Goal: Information Seeking & Learning: Learn about a topic

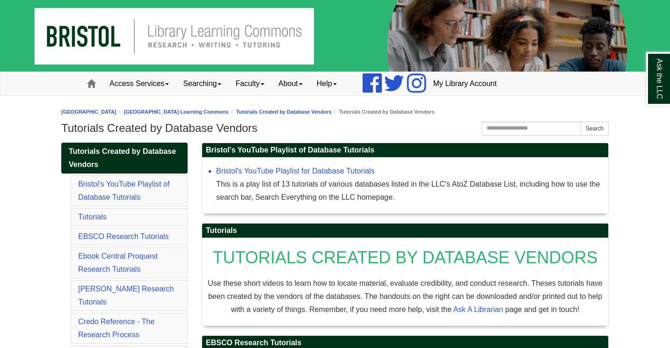
scroll to position [22, 0]
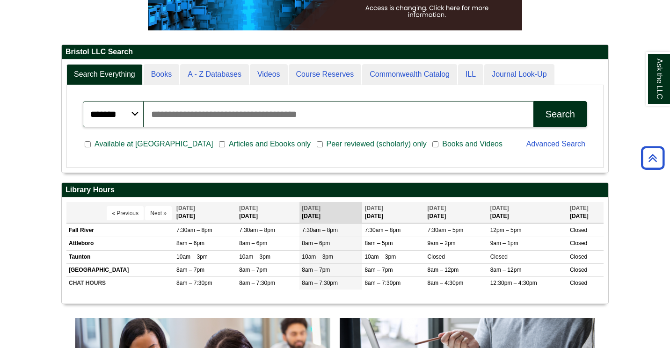
scroll to position [113, 547]
click at [158, 115] on input "Search articles, books, journals & more" at bounding box center [339, 114] width 390 height 26
type input "**********"
click at [534, 101] on button "Search" at bounding box center [561, 114] width 54 height 26
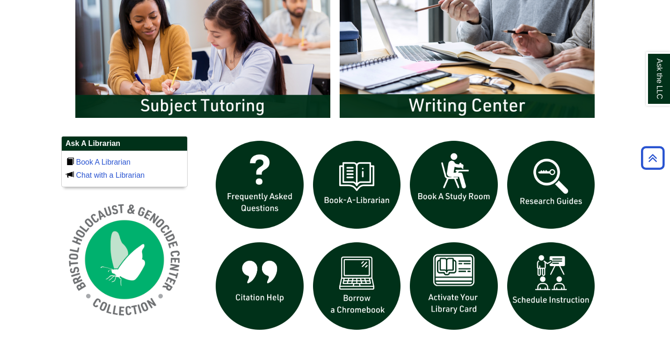
scroll to position [528, 0]
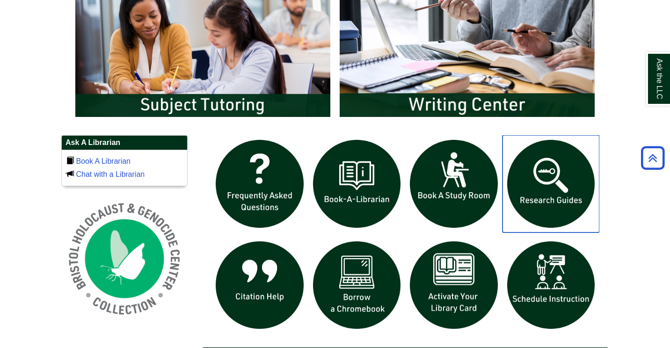
click at [554, 197] on img "slideshow" at bounding box center [551, 183] width 97 height 97
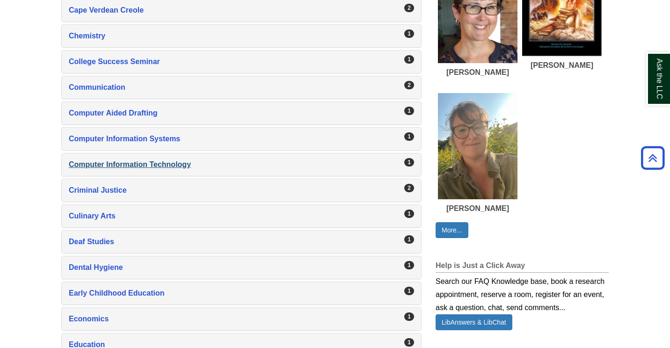
scroll to position [473, 0]
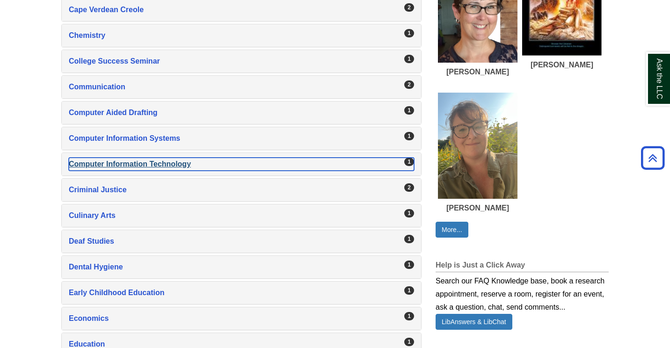
click at [408, 162] on div "1" at bounding box center [409, 162] width 10 height 8
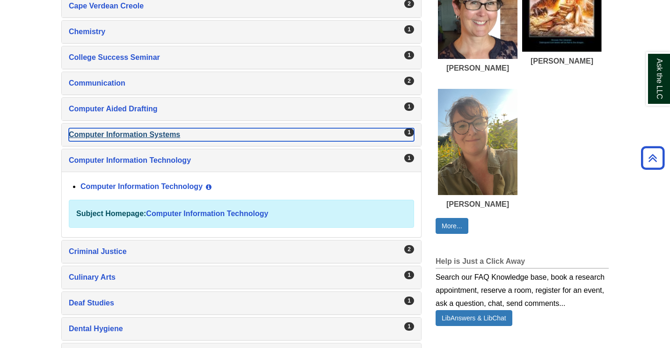
click at [409, 134] on div "1" at bounding box center [409, 132] width 10 height 8
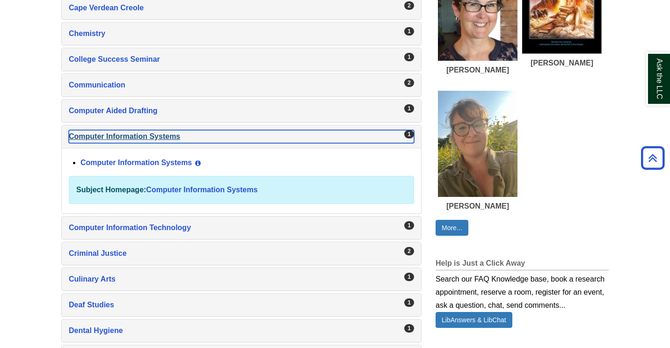
scroll to position [476, 0]
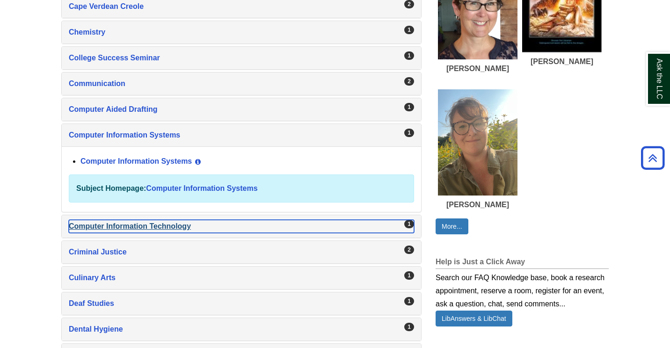
click at [412, 224] on div "1" at bounding box center [409, 224] width 10 height 8
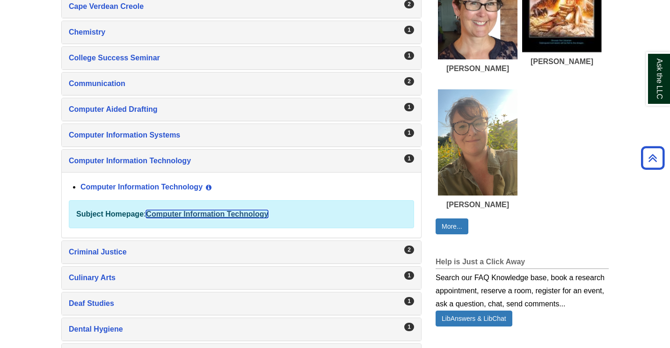
click at [256, 217] on link "Computer Information Technology" at bounding box center [207, 214] width 122 height 8
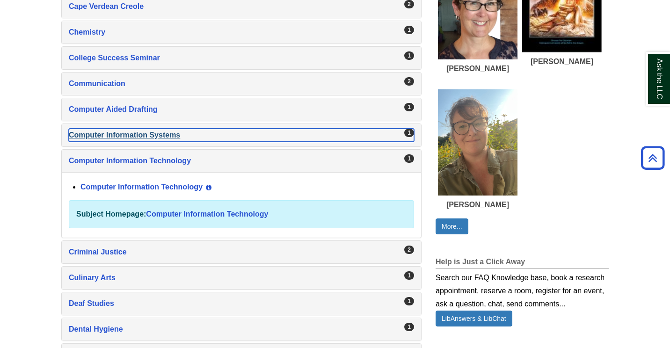
click at [152, 136] on div "Computer Information Systems , 1 guides" at bounding box center [241, 135] width 345 height 13
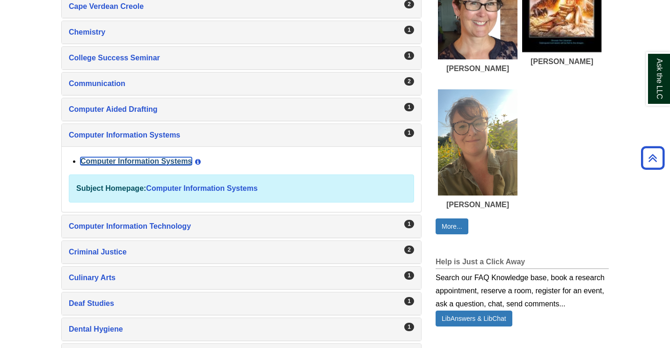
click at [146, 162] on link "Computer Information Systems" at bounding box center [136, 161] width 111 height 8
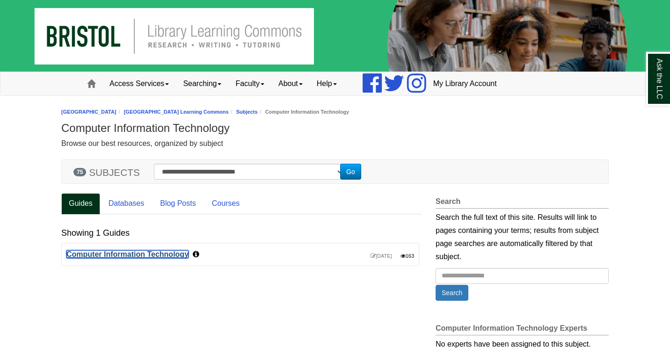
click at [161, 256] on link "Computer Information Technology" at bounding box center [127, 254] width 122 height 8
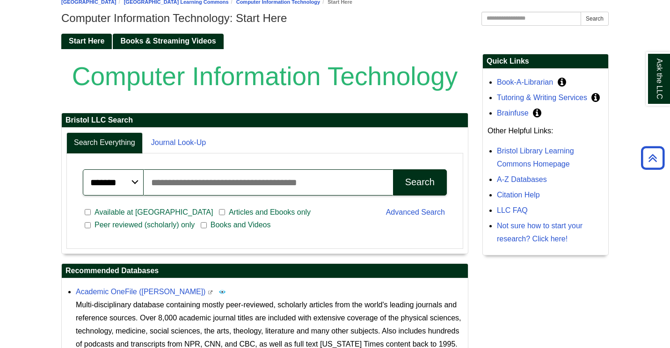
scroll to position [110, 0]
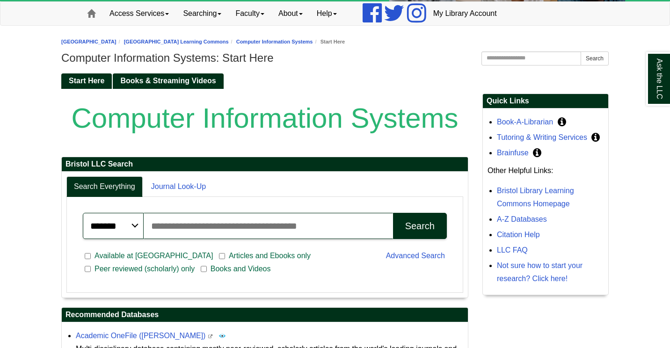
scroll to position [72, 0]
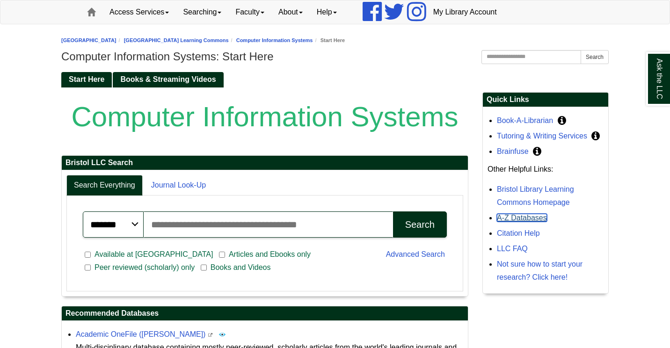
click at [520, 218] on link "A-Z Databases" at bounding box center [522, 218] width 50 height 8
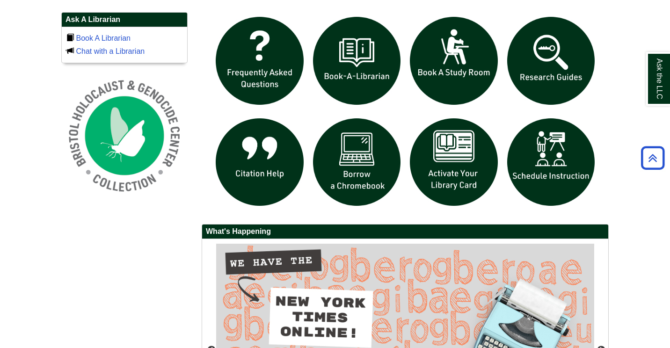
scroll to position [651, 0]
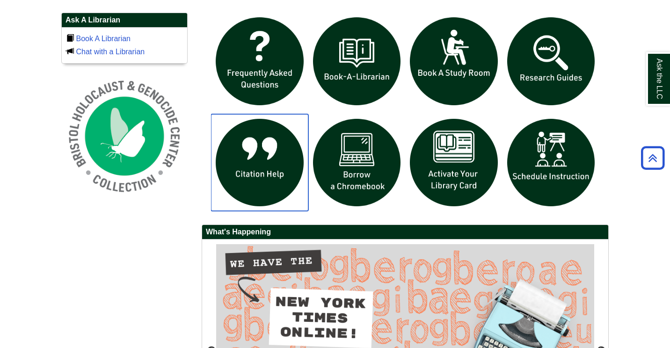
click at [256, 166] on img "slideshow" at bounding box center [259, 162] width 97 height 97
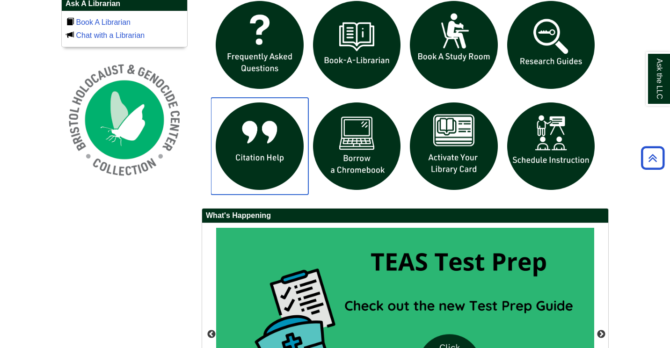
scroll to position [666, 0]
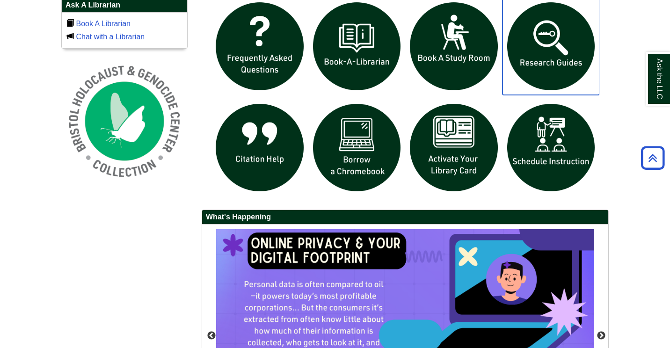
click at [544, 66] on img "slideshow" at bounding box center [551, 46] width 97 height 97
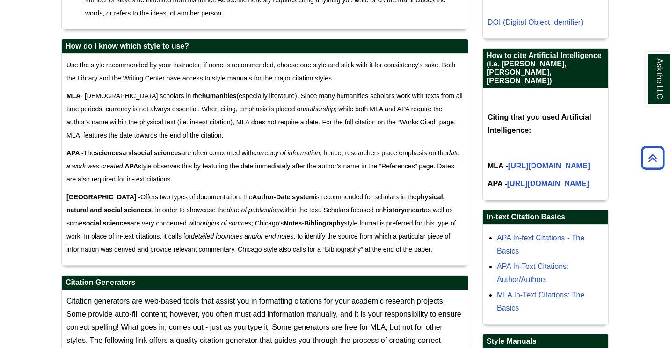
scroll to position [574, 0]
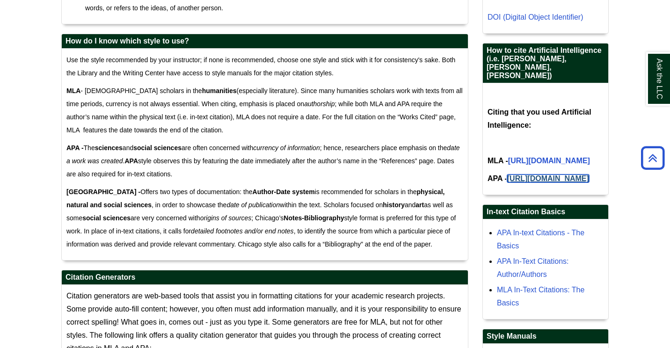
click at [507, 183] on link "https://apastyle.apa.org/blog/how-to-cite-chatgpt" at bounding box center [548, 179] width 82 height 8
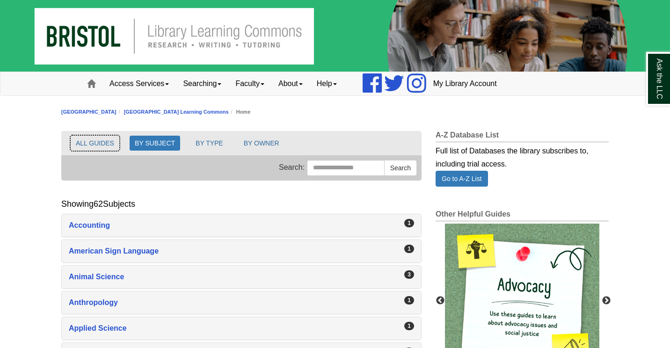
click at [91, 143] on button "ALL GUIDES" at bounding box center [95, 143] width 49 height 15
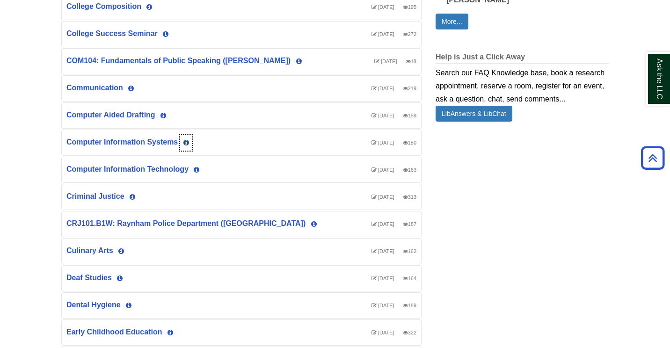
click at [186, 142] on icon "List of Guides" at bounding box center [186, 142] width 6 height 7
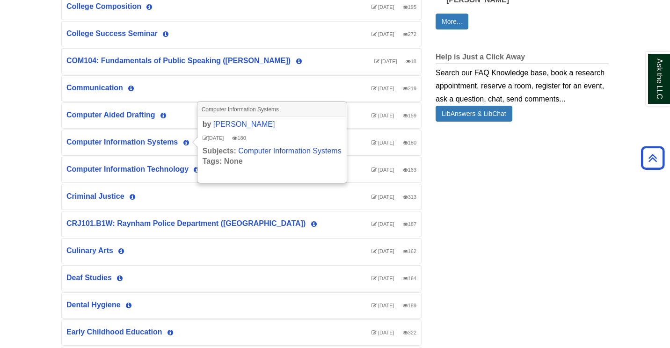
click at [183, 183] on div "Computer Information Technology View Guide Info Last Updated Jul 17, 2025 163 v…" at bounding box center [241, 170] width 360 height 27
click at [196, 171] on icon "List of Guides" at bounding box center [197, 170] width 6 height 7
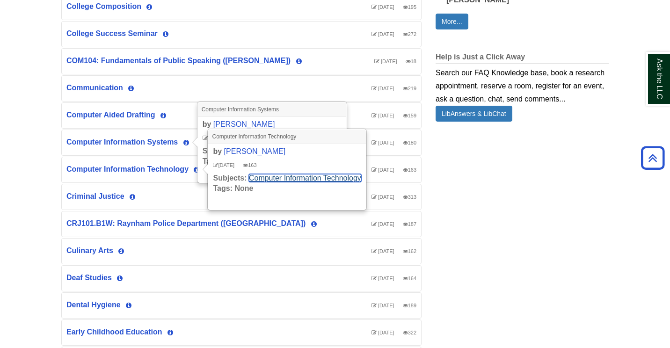
click at [267, 180] on link "Computer Information Technology" at bounding box center [305, 178] width 112 height 8
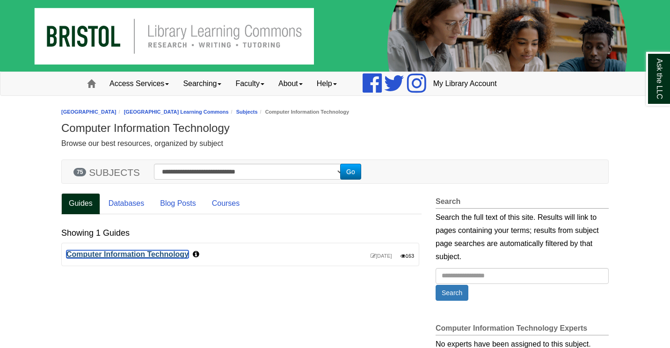
click at [169, 255] on link "Computer Information Technology" at bounding box center [127, 254] width 122 height 8
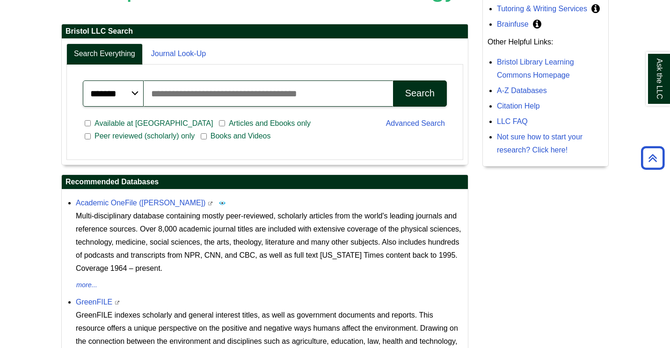
scroll to position [198, 0]
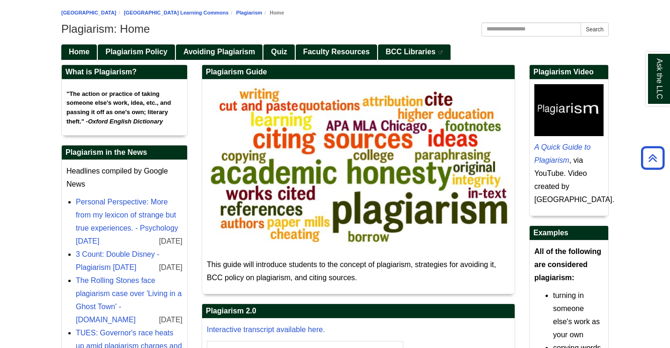
scroll to position [98, 0]
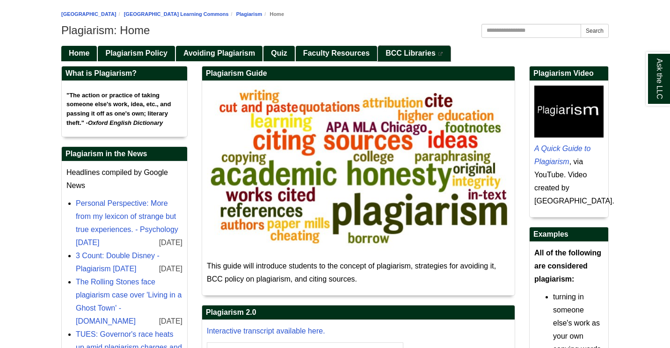
click at [422, 53] on span "BCC Libraries" at bounding box center [411, 53] width 50 height 8
click at [324, 52] on span "Faculty Resources" at bounding box center [336, 53] width 66 height 8
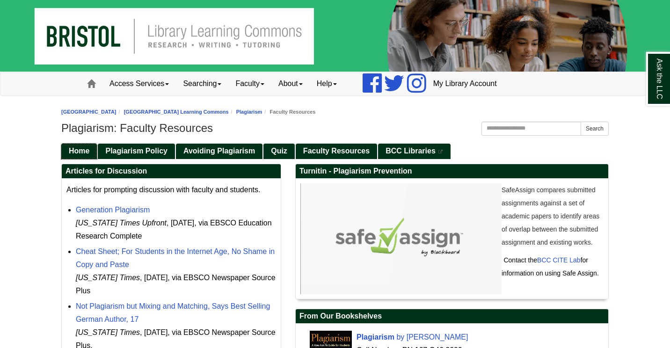
click at [72, 151] on span "Home" at bounding box center [79, 151] width 21 height 8
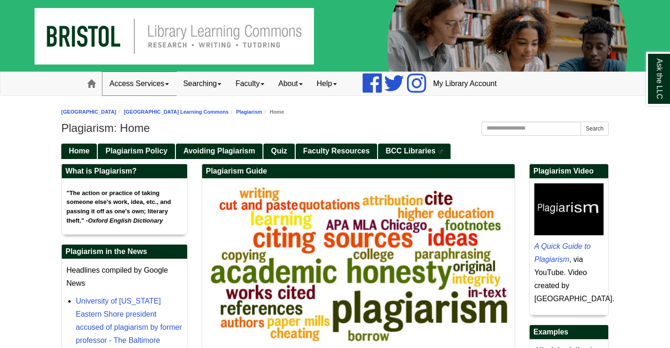
click at [168, 85] on span at bounding box center [167, 84] width 4 height 2
click at [221, 83] on span at bounding box center [220, 84] width 4 height 2
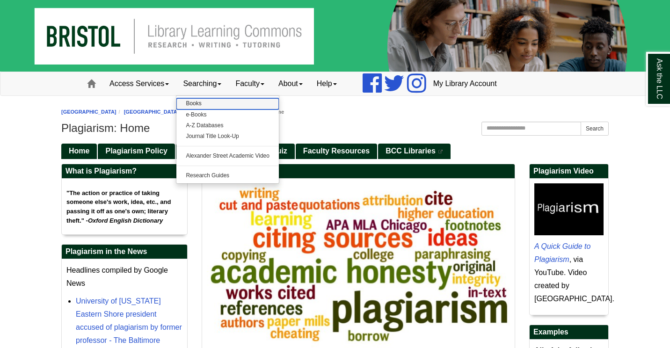
click at [198, 106] on link "Books" at bounding box center [227, 103] width 103 height 11
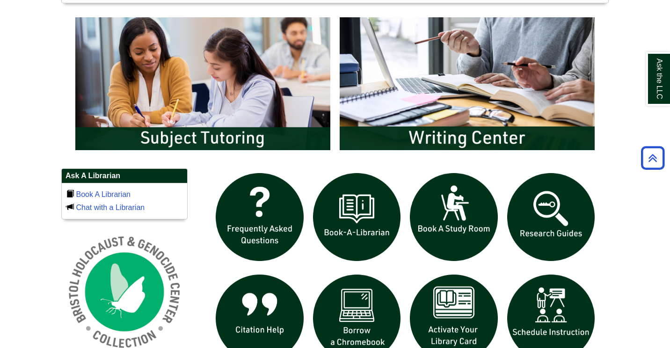
scroll to position [499, 0]
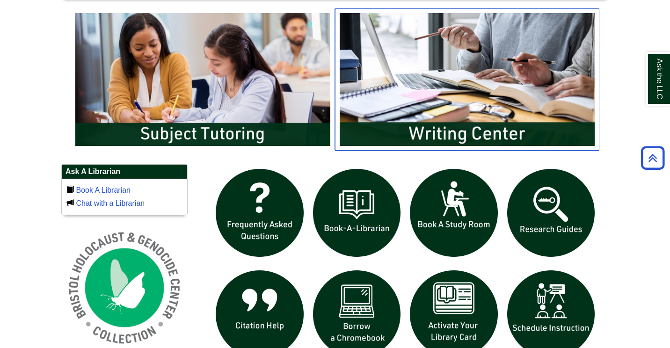
click at [434, 139] on img "slideshow" at bounding box center [467, 79] width 264 height 142
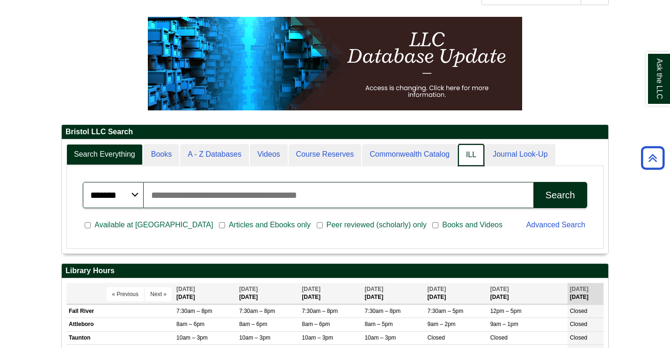
scroll to position [114, 547]
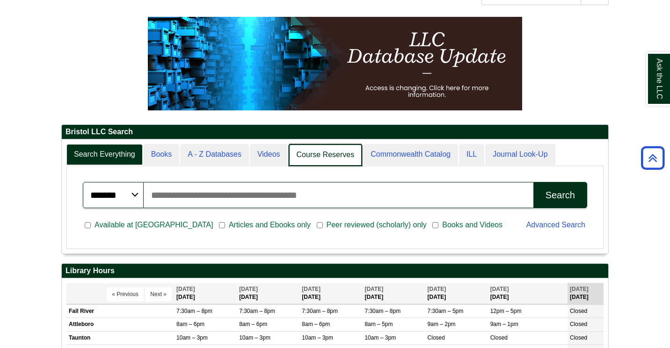
click at [320, 155] on link "Course Reserves" at bounding box center [326, 155] width 74 height 22
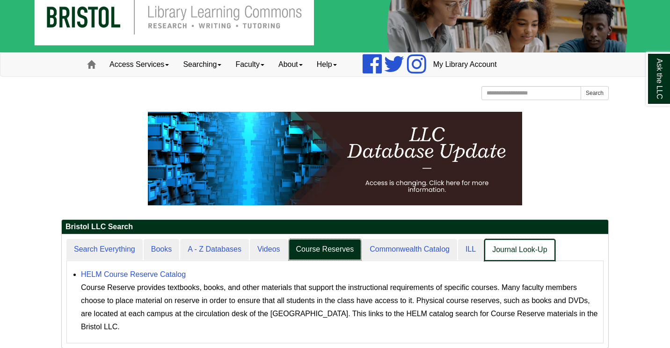
scroll to position [5, 5]
click at [503, 249] on link "Journal Look-Up" at bounding box center [519, 250] width 71 height 22
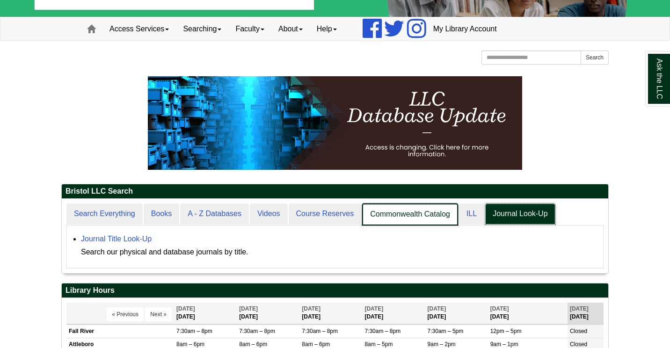
scroll to position [74, 547]
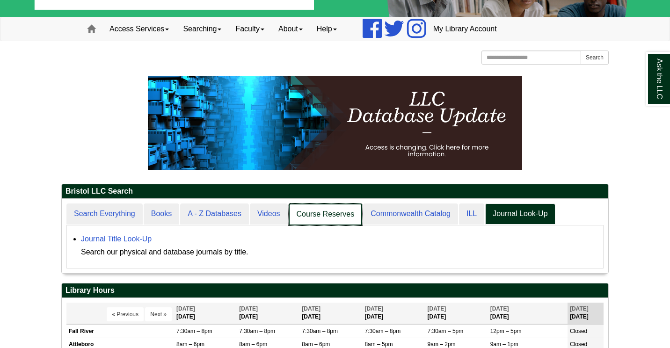
click at [336, 215] on link "Course Reserves" at bounding box center [326, 215] width 74 height 22
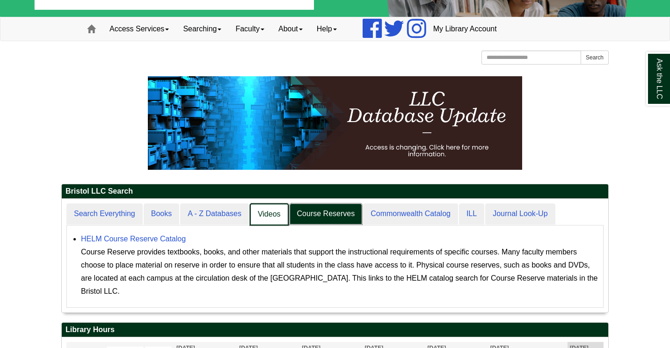
scroll to position [113, 547]
click at [224, 214] on link "A - Z Databases" at bounding box center [215, 215] width 70 height 22
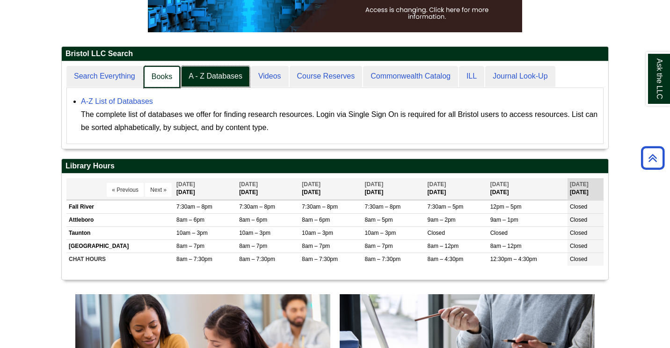
scroll to position [87, 547]
click at [163, 76] on link "Books" at bounding box center [162, 77] width 37 height 22
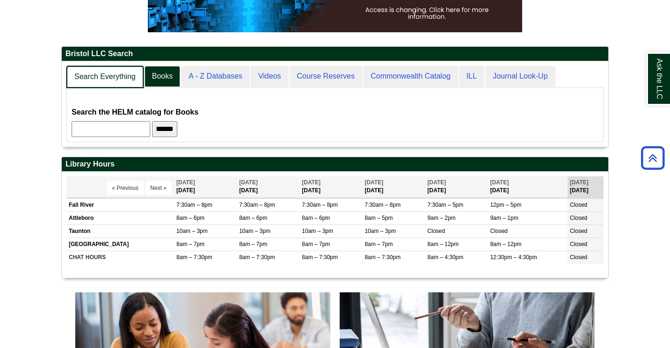
click at [113, 75] on link "Search Everything" at bounding box center [104, 77] width 77 height 22
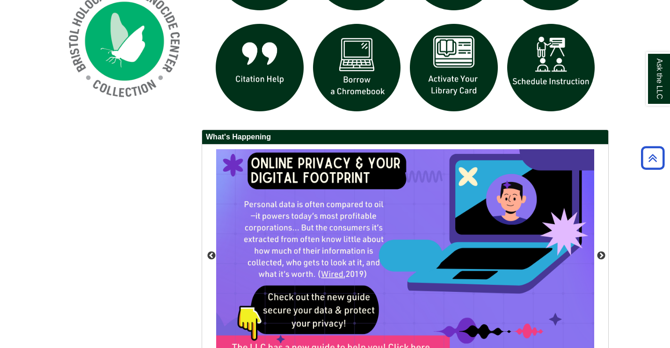
scroll to position [745, 0]
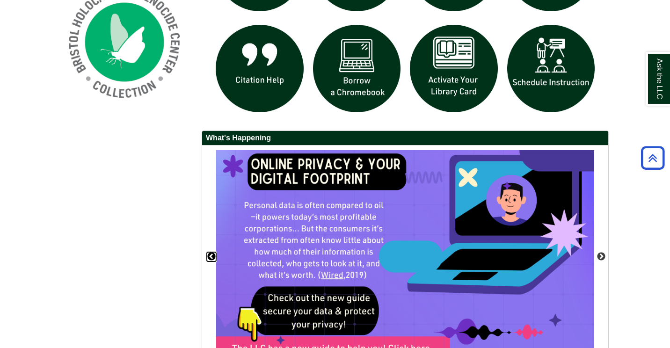
click at [210, 256] on button "Previous" at bounding box center [211, 256] width 9 height 9
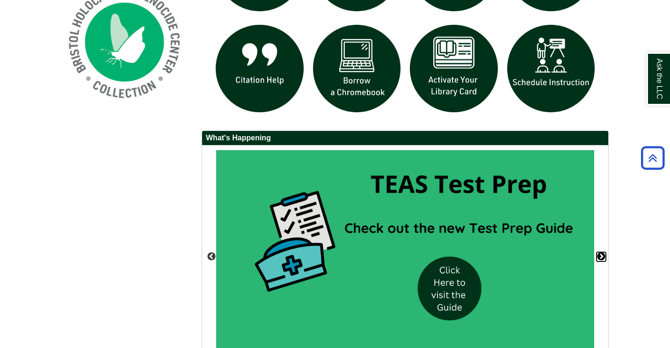
click at [601, 256] on button "Next" at bounding box center [601, 256] width 9 height 9
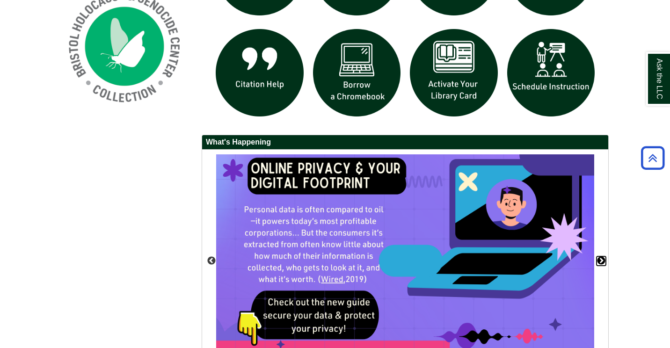
scroll to position [739, 0]
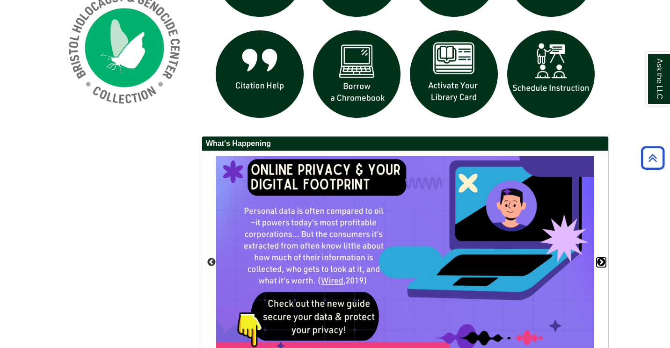
click at [601, 261] on button "Next" at bounding box center [601, 262] width 9 height 9
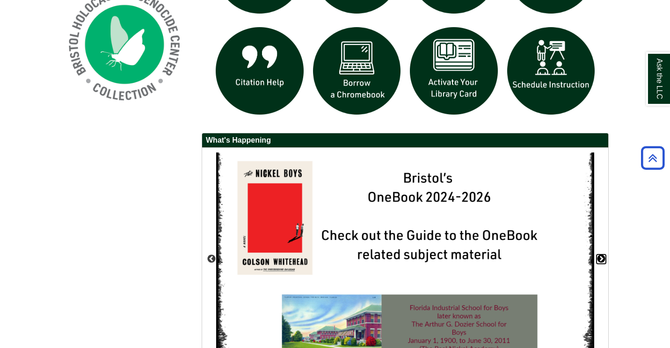
scroll to position [741, 0]
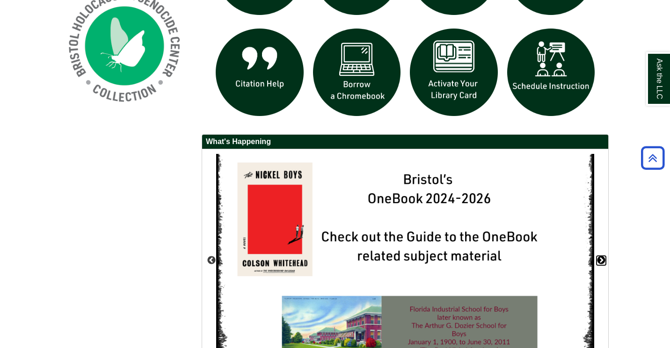
click at [600, 259] on button "Next" at bounding box center [601, 260] width 9 height 9
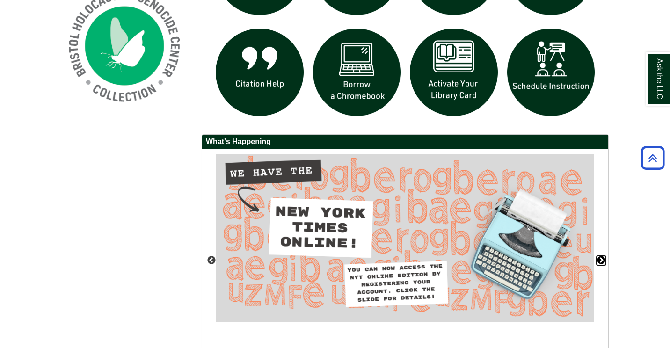
click at [599, 259] on button "Next" at bounding box center [601, 260] width 9 height 9
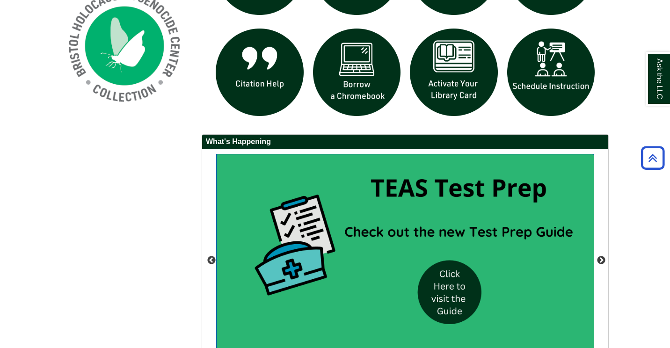
click at [453, 280] on img "slideshow" at bounding box center [405, 260] width 378 height 213
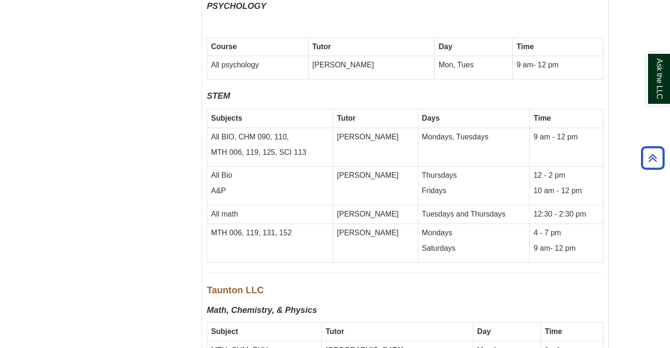
scroll to position [4106, 0]
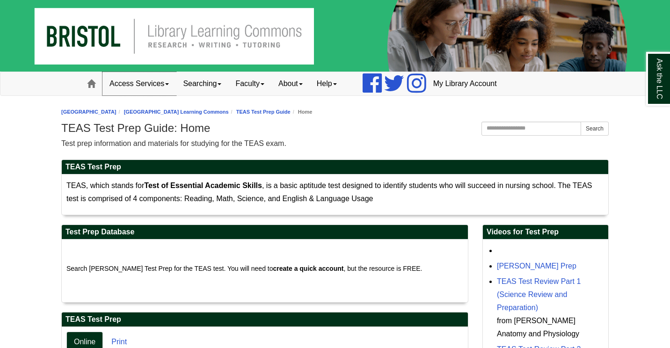
click at [164, 84] on link "Access Services" at bounding box center [139, 83] width 73 height 23
click at [202, 86] on link "Searching" at bounding box center [202, 83] width 52 height 23
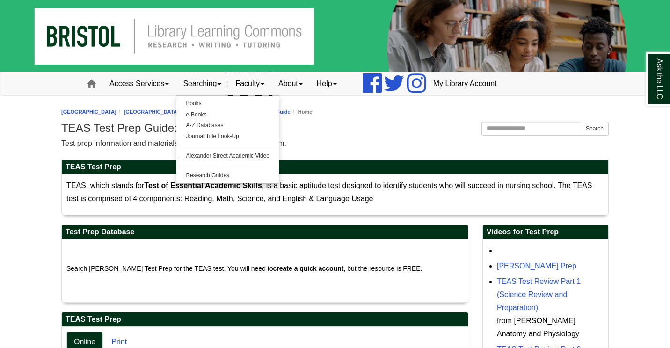
click at [259, 85] on link "Faculty" at bounding box center [249, 83] width 43 height 23
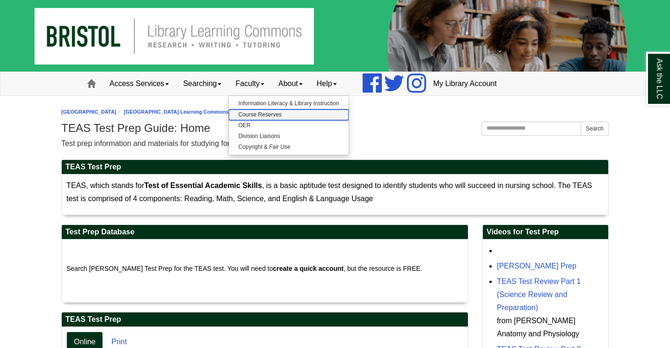
click at [280, 116] on link "Course Reserves" at bounding box center [288, 115] width 119 height 11
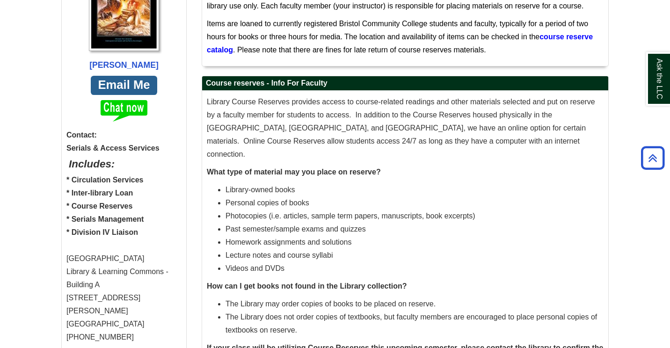
scroll to position [330, 0]
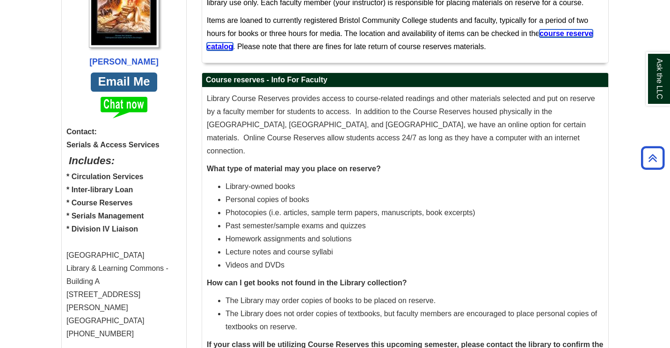
click at [552, 33] on span "course reserve catalog" at bounding box center [400, 39] width 386 height 21
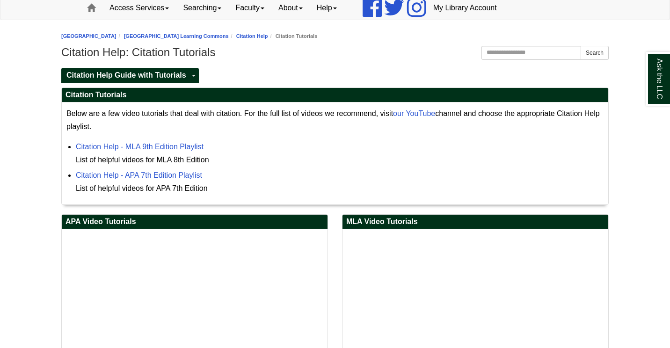
scroll to position [88, 0]
